Goal: Check status: Check status

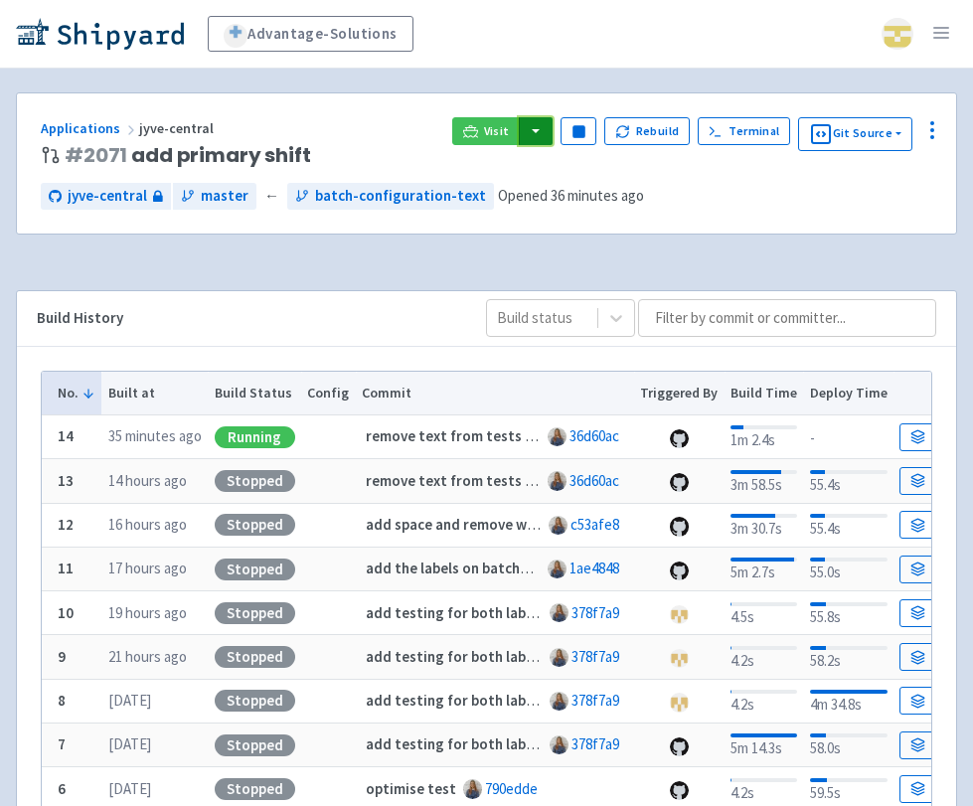
click at [547, 123] on button "button" at bounding box center [536, 131] width 34 height 28
click at [558, 201] on link "jyve-central (react)" at bounding box center [622, 202] width 208 height 31
click at [582, 84] on div "Advantage-Solutions sdafina User Profile Sign out Develop Deploy" at bounding box center [486, 552] width 973 height 1104
click at [525, 141] on button "button" at bounding box center [536, 131] width 34 height 28
click at [550, 167] on link "boost-django (django-api)" at bounding box center [622, 171] width 208 height 31
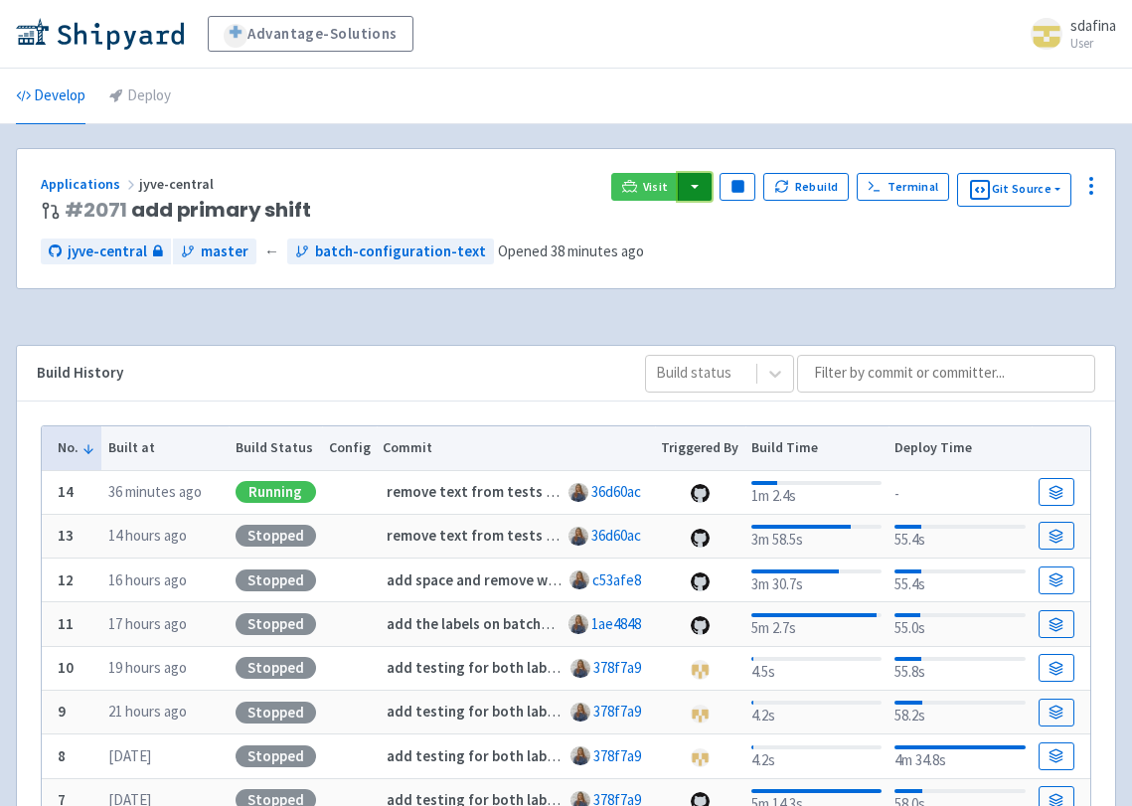
click at [693, 188] on button "button" at bounding box center [695, 187] width 34 height 28
click at [736, 258] on link "jyve-central (react)" at bounding box center [781, 257] width 208 height 31
